Goal: Entertainment & Leisure: Consume media (video, audio)

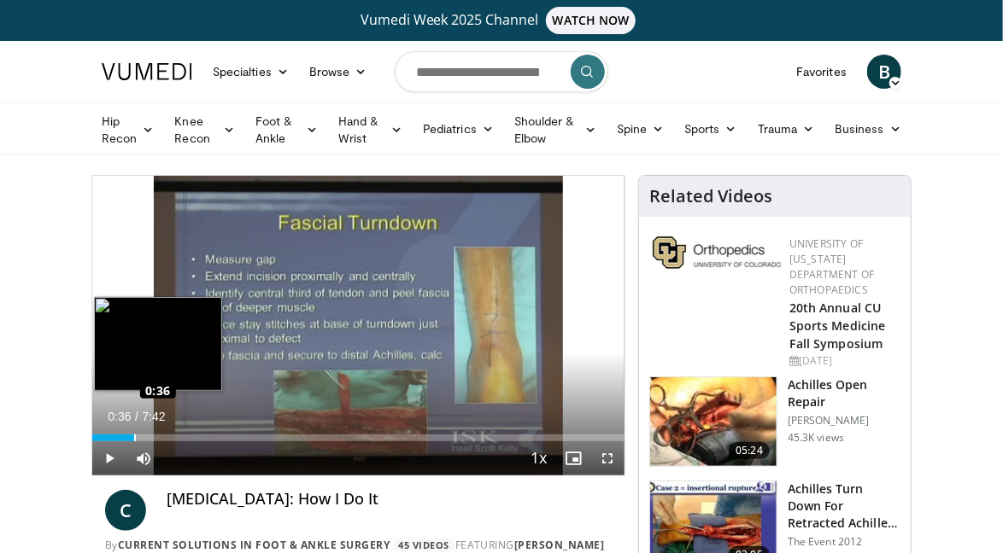
click at [133, 437] on div "Loaded : 8.65% 0:36 0:36" at bounding box center [358, 438] width 532 height 7
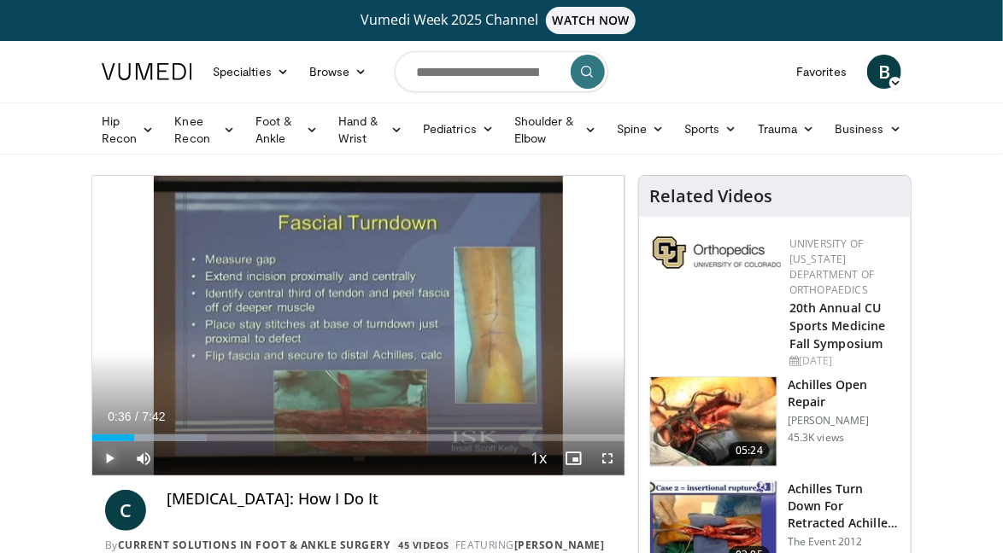
click at [113, 460] on span "Video Player" at bounding box center [109, 459] width 34 height 34
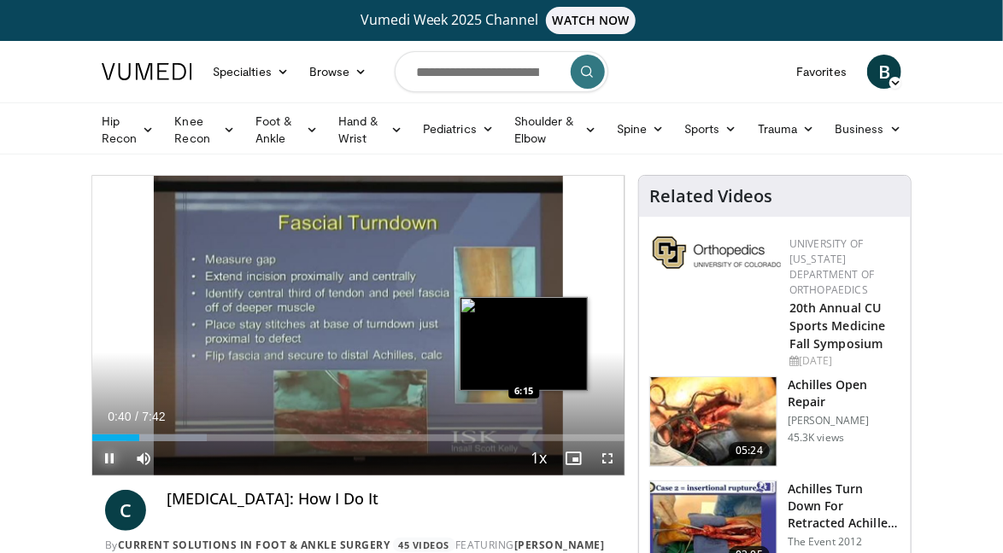
click at [523, 430] on div "Loaded : 21.56% 0:40 6:15" at bounding box center [358, 433] width 532 height 16
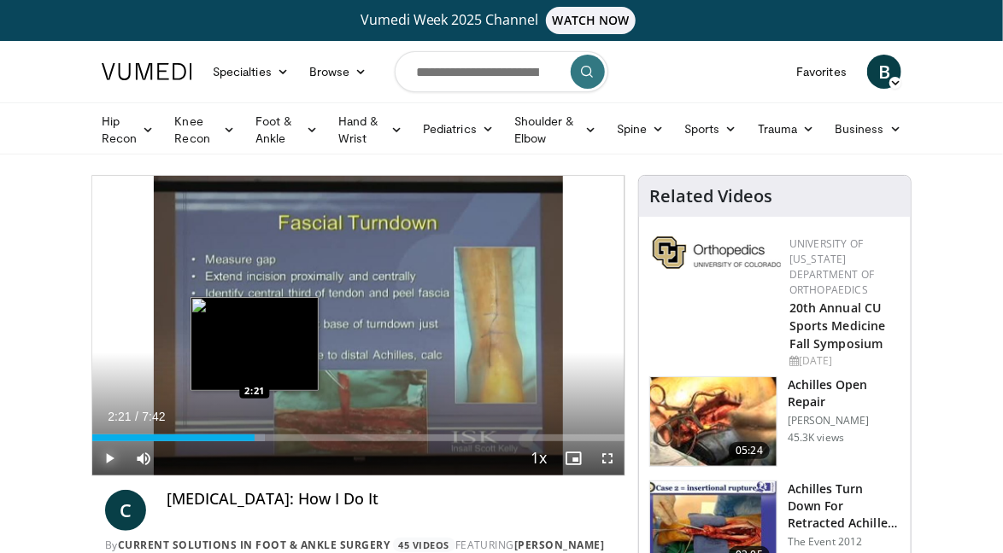
click at [254, 431] on div "Loaded : 32.44% 2:21 2:21" at bounding box center [358, 433] width 532 height 16
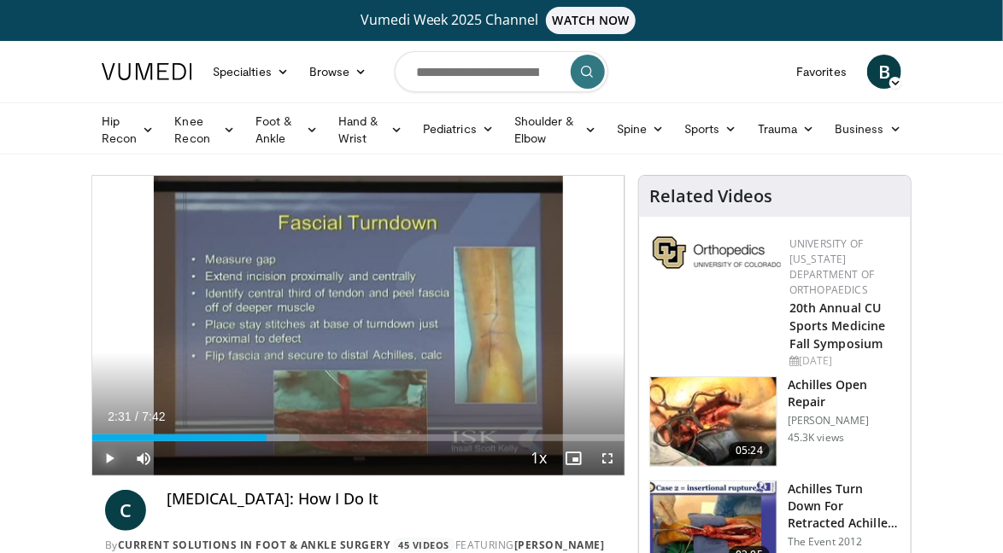
click at [92, 442] on button "Play" at bounding box center [109, 459] width 34 height 34
